Goal: Book appointment/travel/reservation

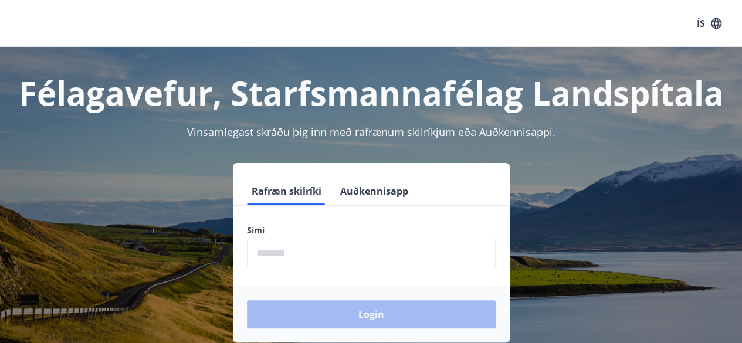
click at [305, 248] on input "phone" at bounding box center [371, 253] width 249 height 29
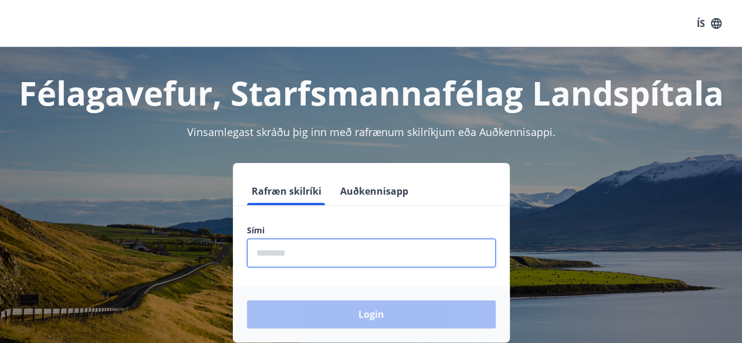
type input "********"
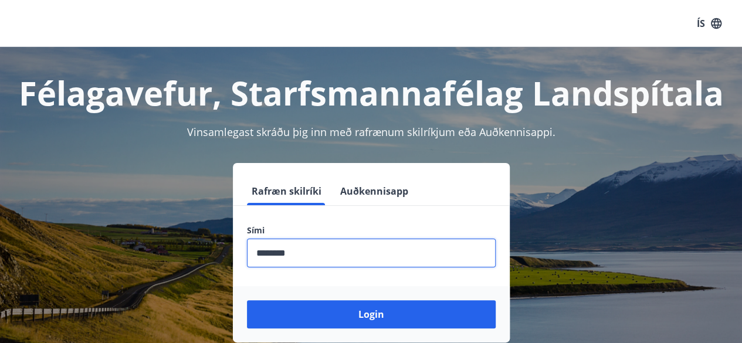
click at [247, 300] on button "Login" at bounding box center [371, 314] width 249 height 28
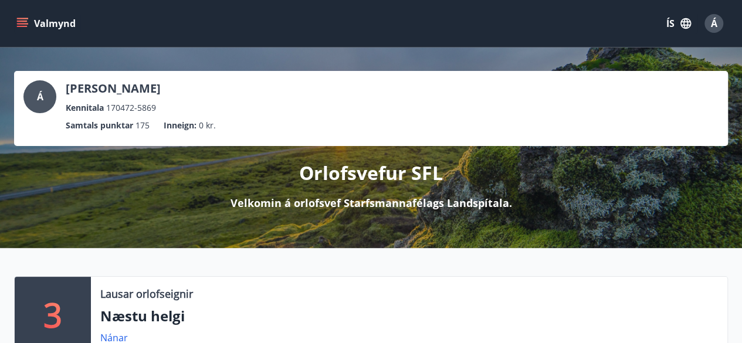
click at [25, 23] on icon "menu" at bounding box center [23, 23] width 13 height 1
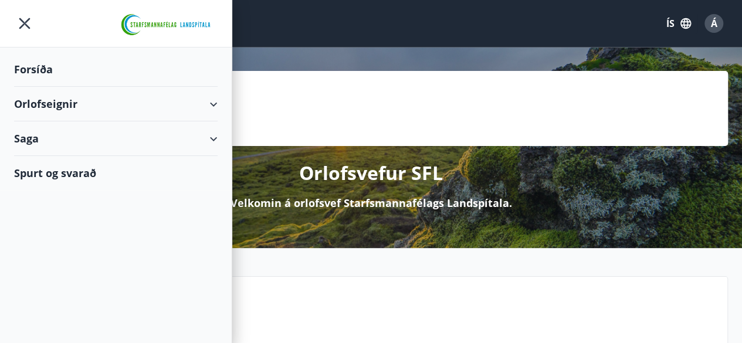
click at [55, 99] on div "Orlofseignir" at bounding box center [116, 104] width 204 height 35
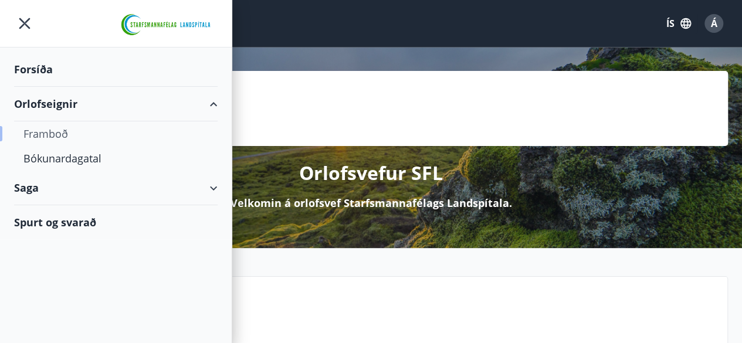
click at [55, 130] on div "Framboð" at bounding box center [115, 133] width 185 height 25
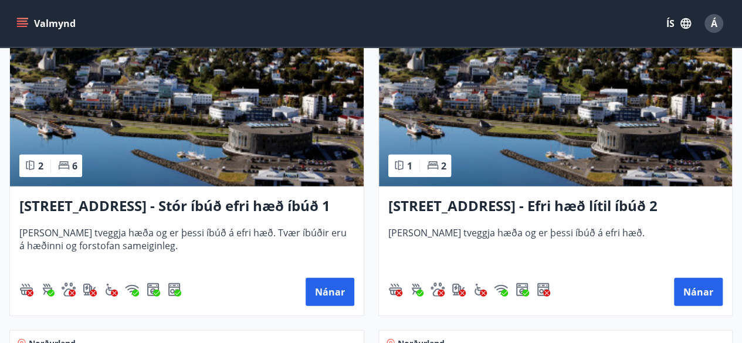
scroll to position [1467, 0]
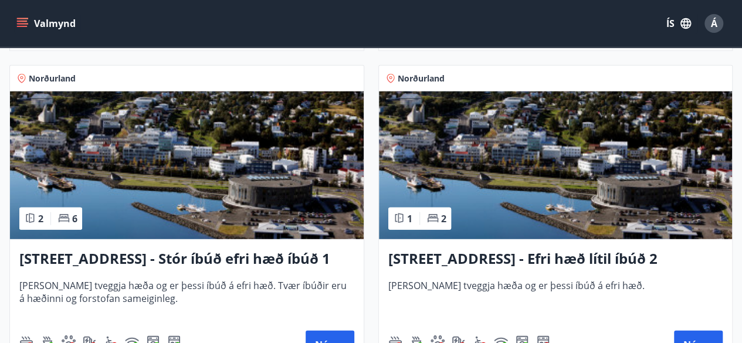
click at [280, 261] on h3 "[STREET_ADDRESS] - Stór íbúð efri hæð íbúð 1" at bounding box center [186, 259] width 335 height 21
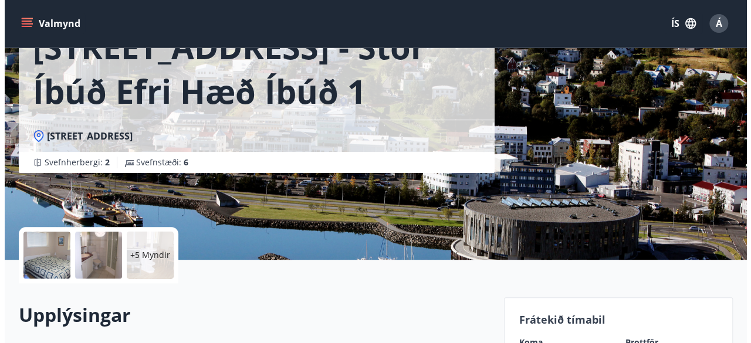
scroll to position [352, 0]
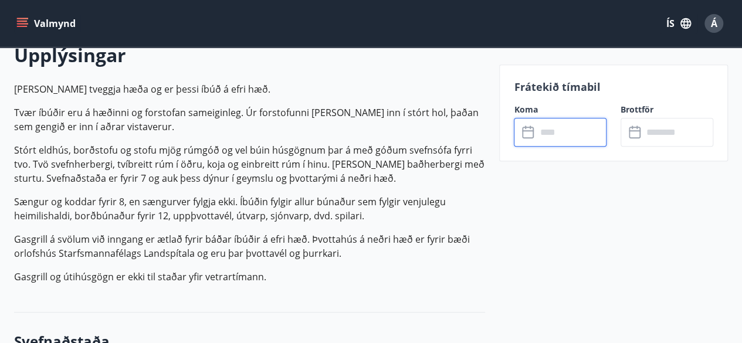
click at [559, 138] on input "text" at bounding box center [571, 132] width 70 height 29
